Goal: Information Seeking & Learning: Check status

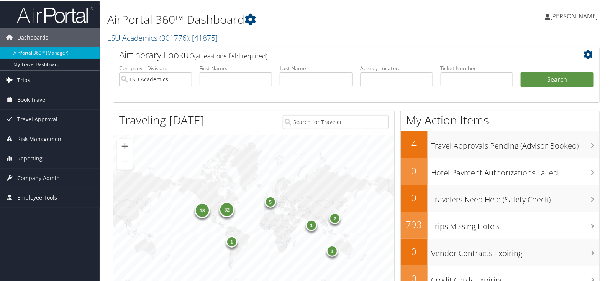
click at [26, 77] on span "Trips" at bounding box center [23, 79] width 13 height 19
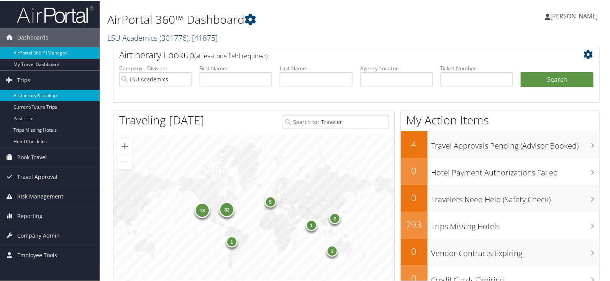
click at [46, 91] on link "Airtinerary® Lookup" at bounding box center [50, 95] width 100 height 12
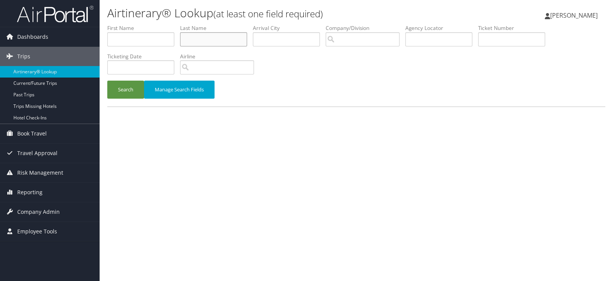
click at [219, 39] on input "text" at bounding box center [213, 39] width 67 height 14
click at [107, 81] on button "Search" at bounding box center [125, 90] width 37 height 18
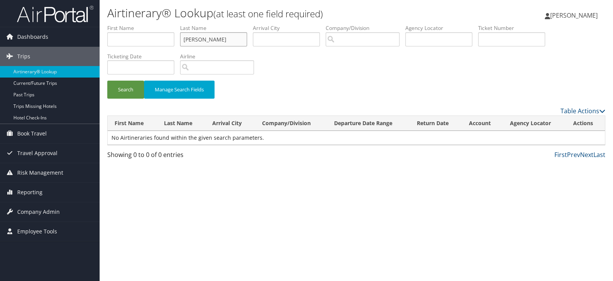
type input "[PERSON_NAME]"
click at [107, 81] on button "Search" at bounding box center [125, 90] width 37 height 18
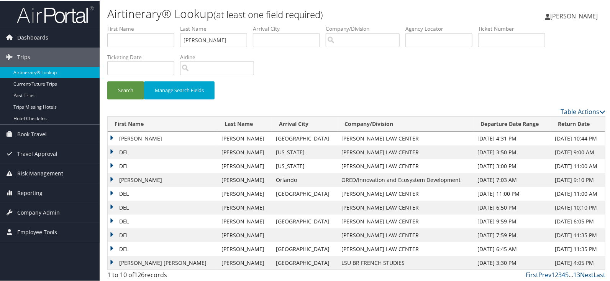
click at [130, 163] on td "DEL" at bounding box center [163, 165] width 110 height 14
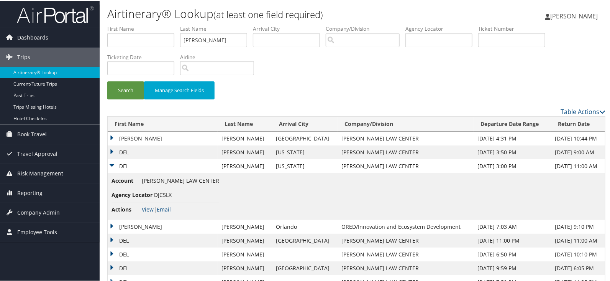
click at [124, 153] on td "DEL" at bounding box center [163, 152] width 110 height 14
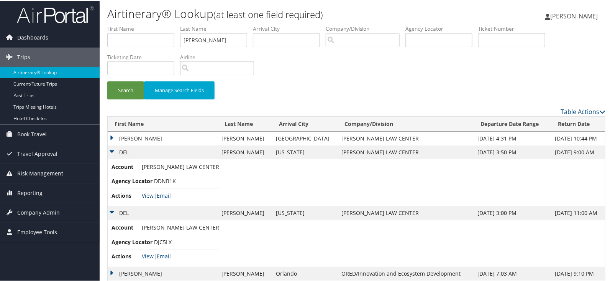
click at [151, 194] on link "View" at bounding box center [148, 194] width 12 height 7
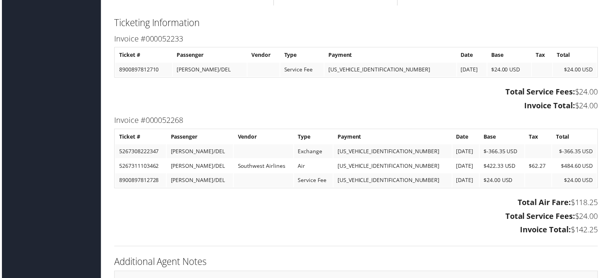
scroll to position [671, 0]
